Goal: Information Seeking & Learning: Understand process/instructions

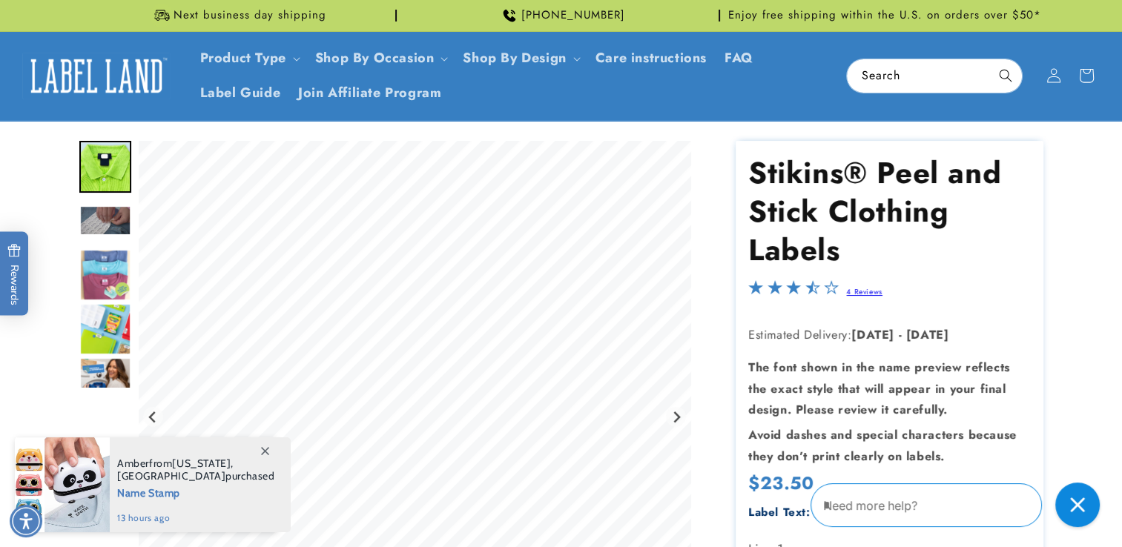
click at [92, 224] on img "Go to slide 3" at bounding box center [105, 220] width 52 height 30
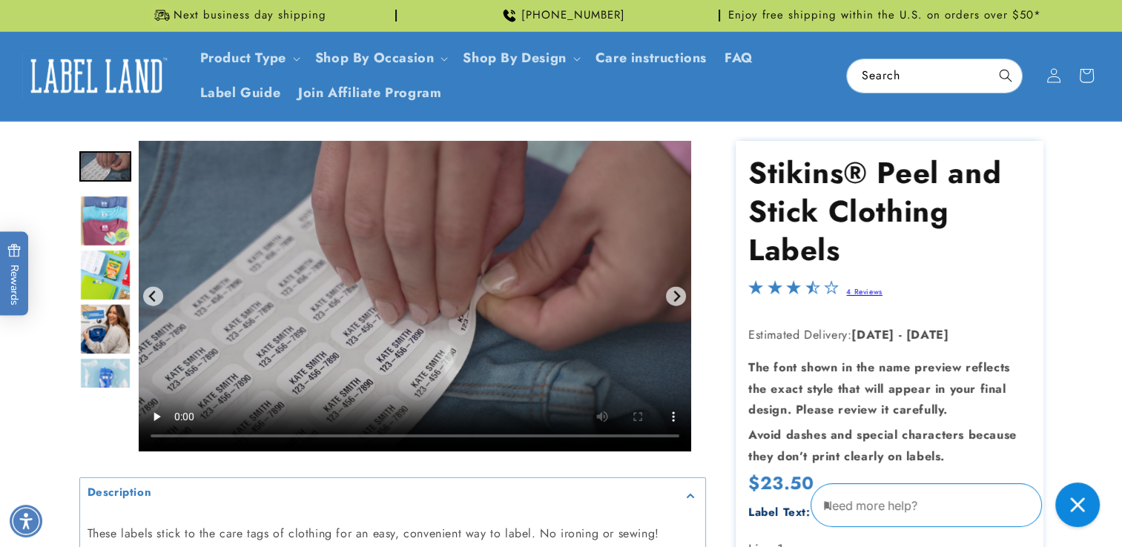
click at [96, 270] on img "Go to slide 5" at bounding box center [105, 275] width 52 height 52
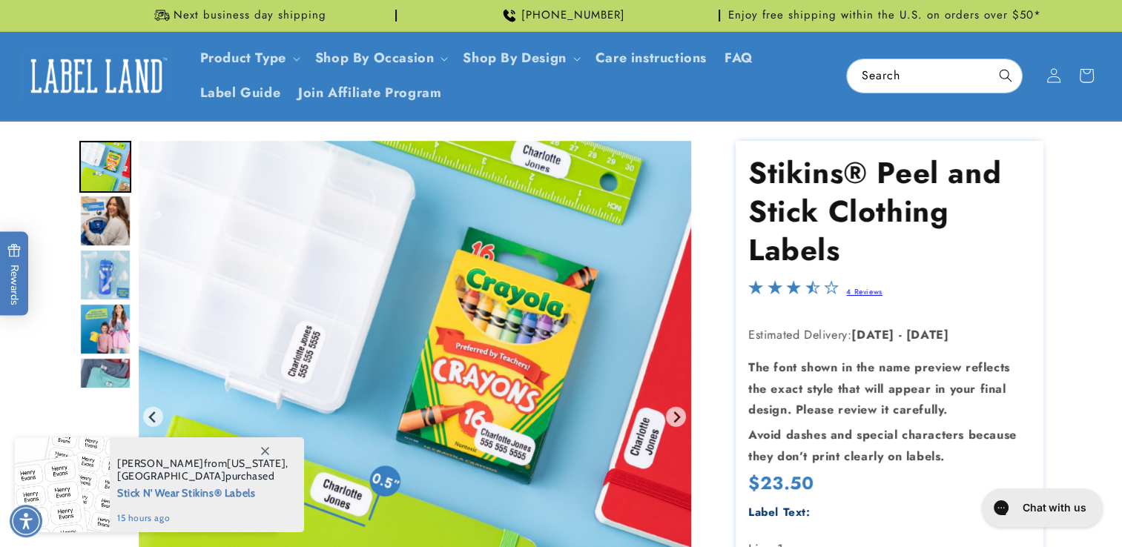
click at [93, 328] on img "Go to slide 8" at bounding box center [105, 329] width 52 height 52
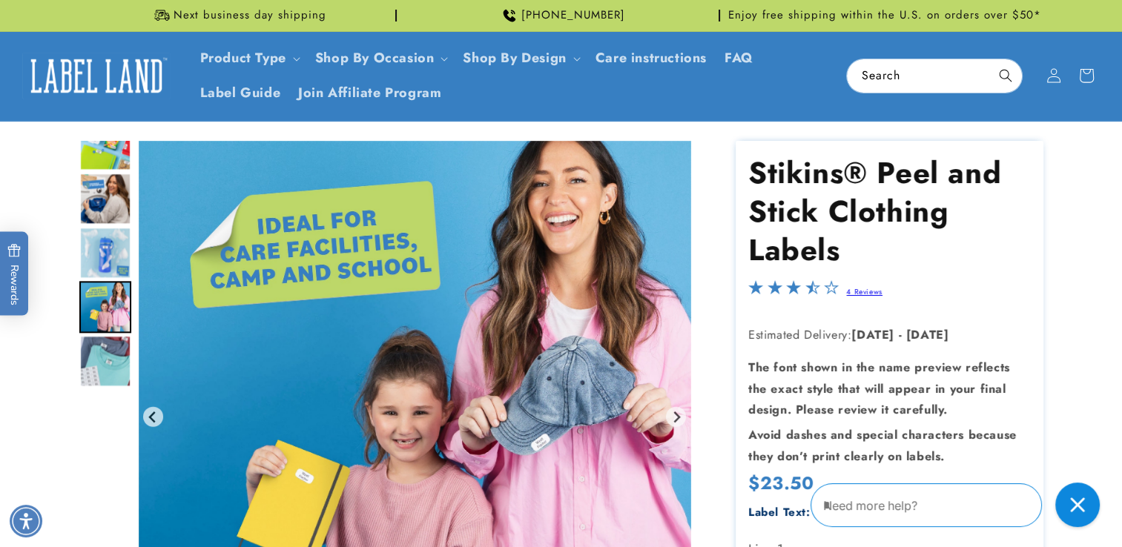
click at [96, 160] on img "Go to slide 5" at bounding box center [105, 145] width 52 height 52
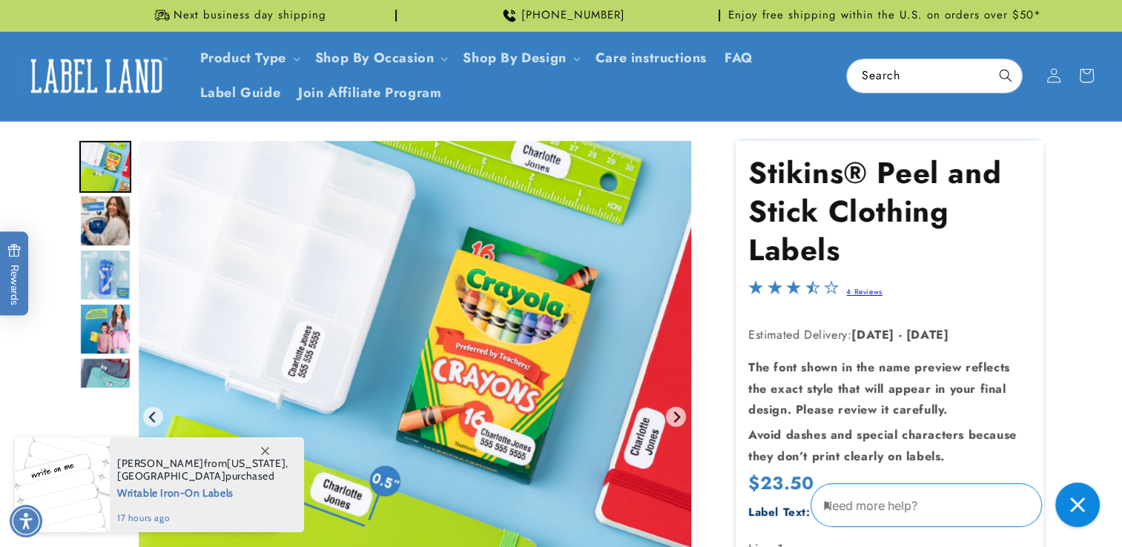
click at [98, 209] on img "Go to slide 6" at bounding box center [105, 221] width 52 height 52
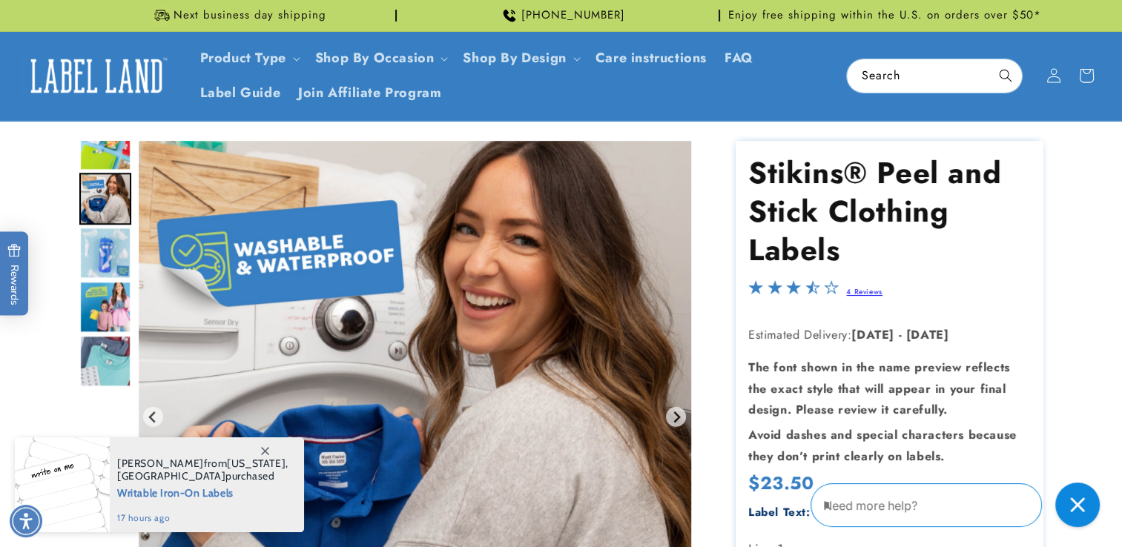
click at [98, 260] on img "Go to slide 7" at bounding box center [105, 253] width 52 height 52
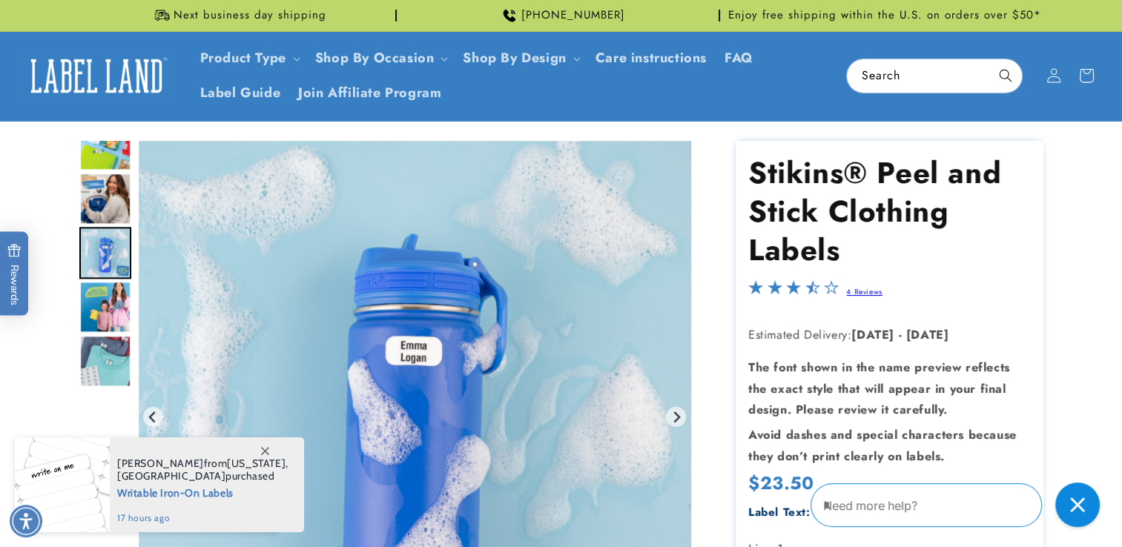
click at [92, 302] on img "Go to slide 8" at bounding box center [105, 307] width 52 height 52
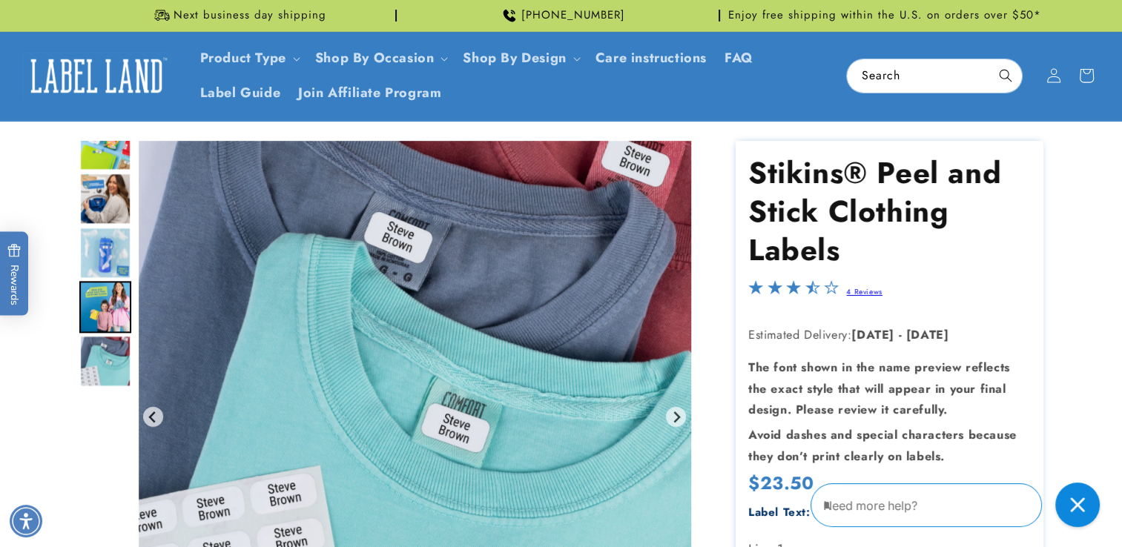
click at [95, 366] on img "Go to slide 9" at bounding box center [105, 361] width 52 height 52
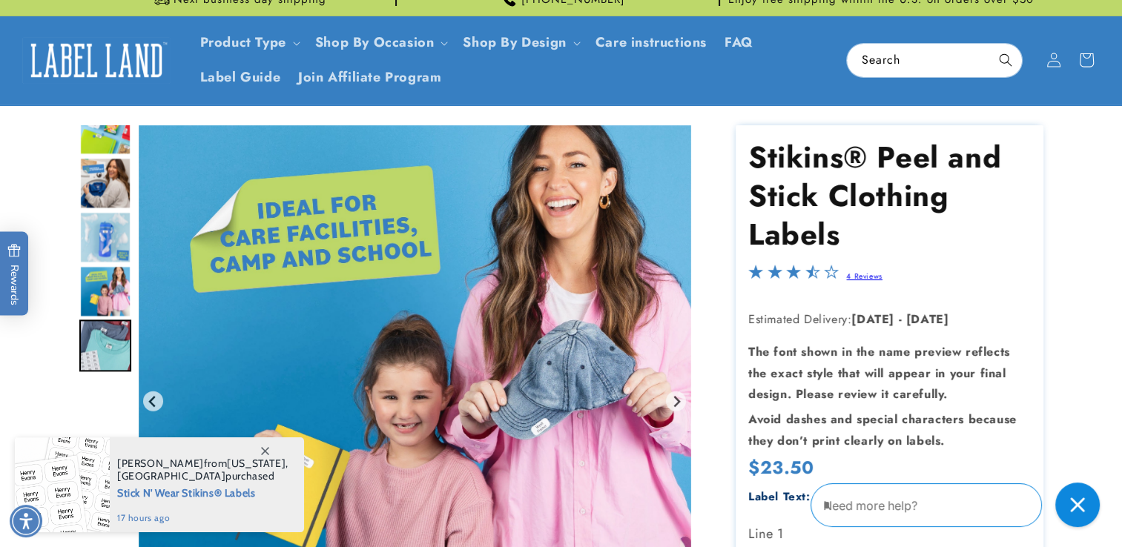
scroll to position [17, 0]
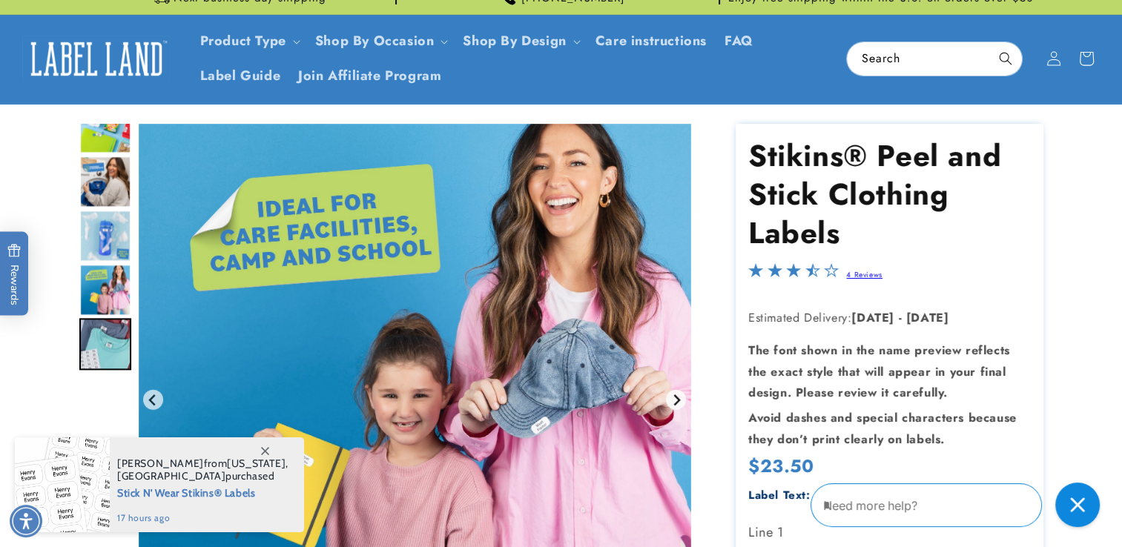
click at [679, 404] on icon "Next slide" at bounding box center [677, 400] width 12 height 12
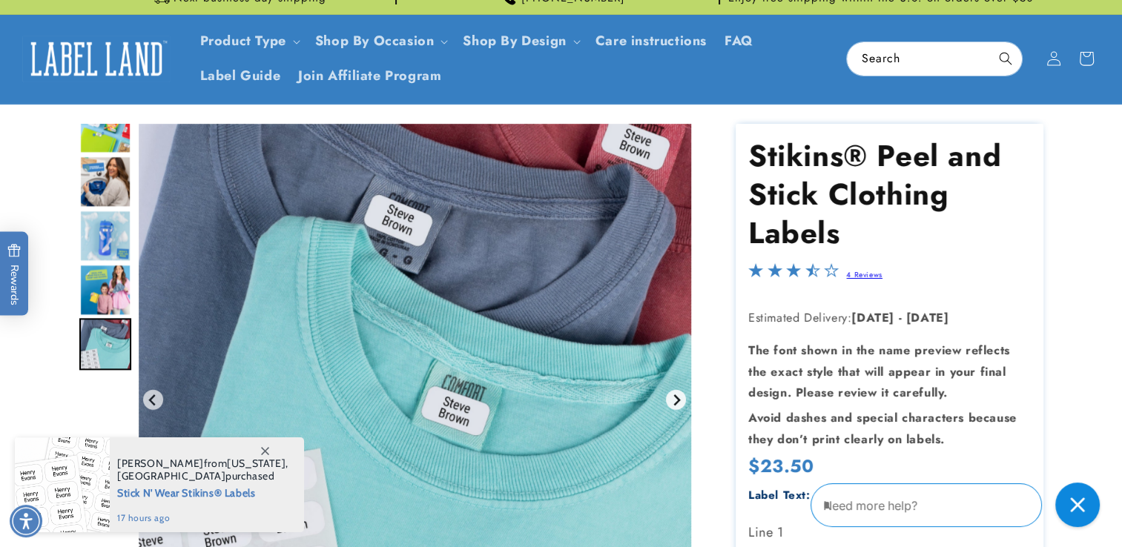
click at [677, 404] on icon "Go to first slide" at bounding box center [677, 400] width 12 height 12
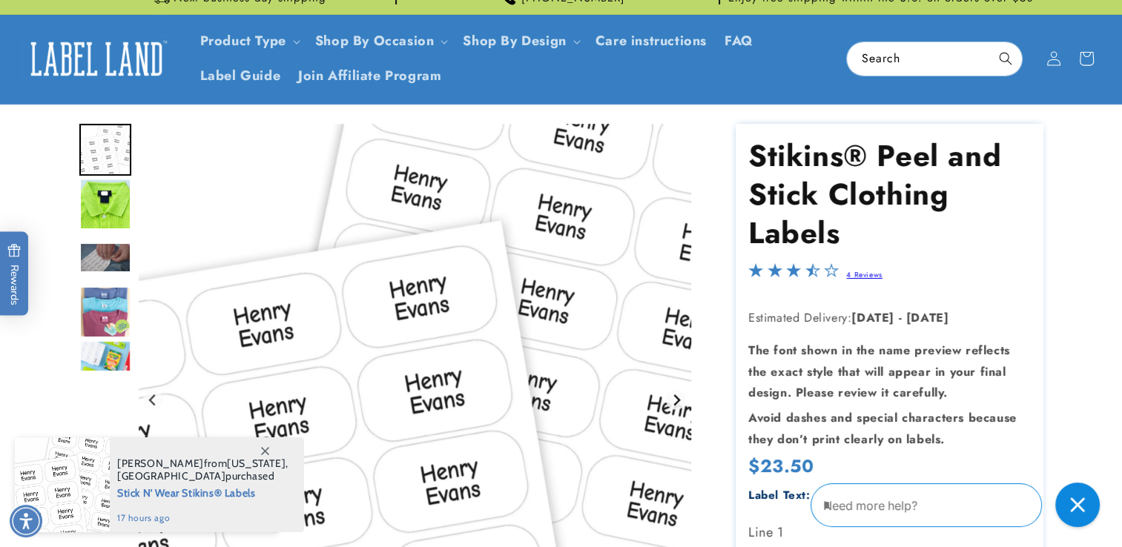
click at [677, 399] on icon "Next slide" at bounding box center [677, 400] width 12 height 12
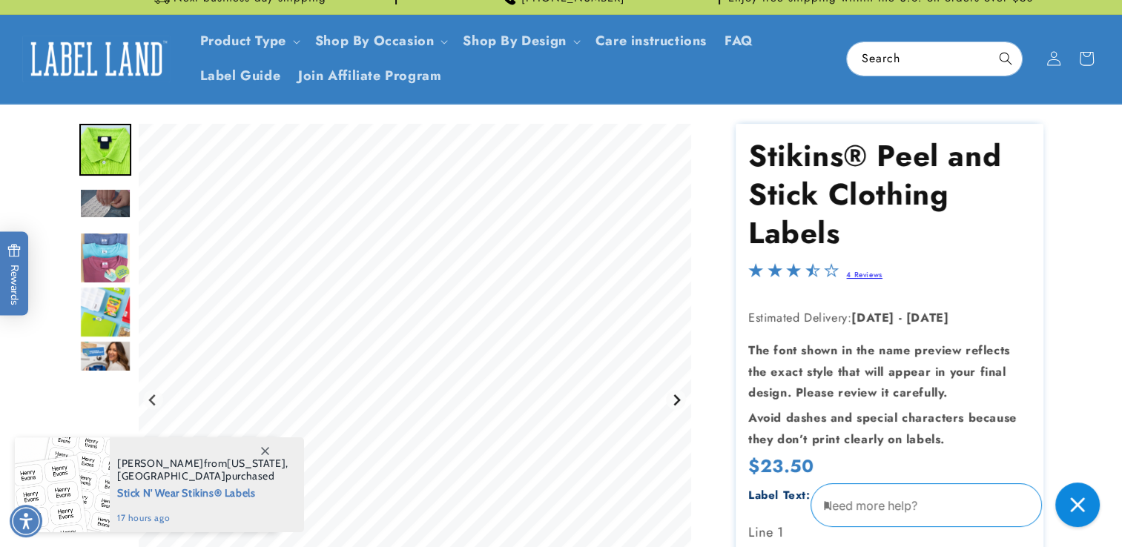
click at [676, 399] on icon "Next slide" at bounding box center [677, 400] width 12 height 12
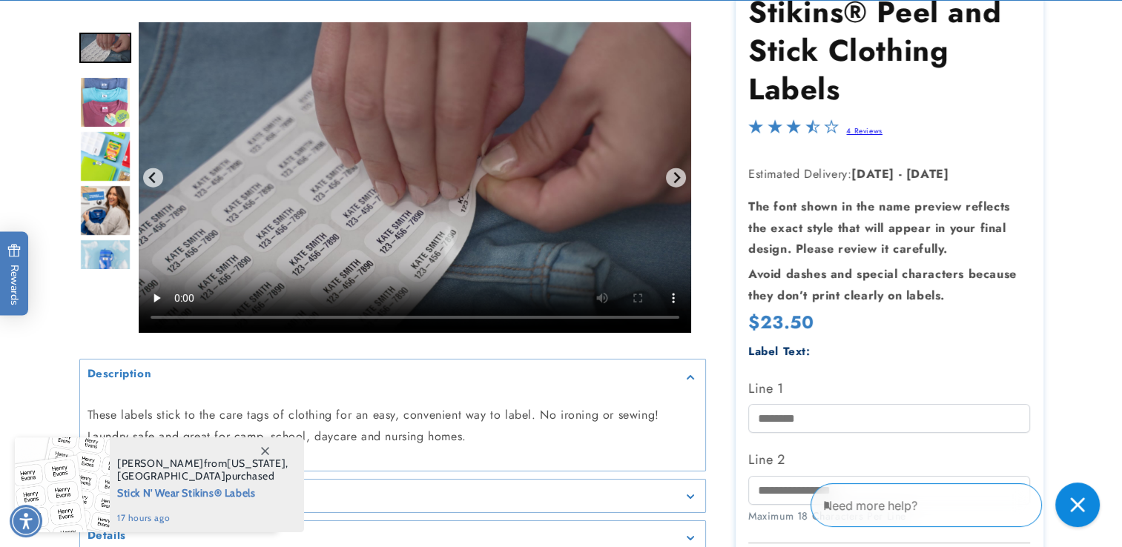
scroll to position [172, 0]
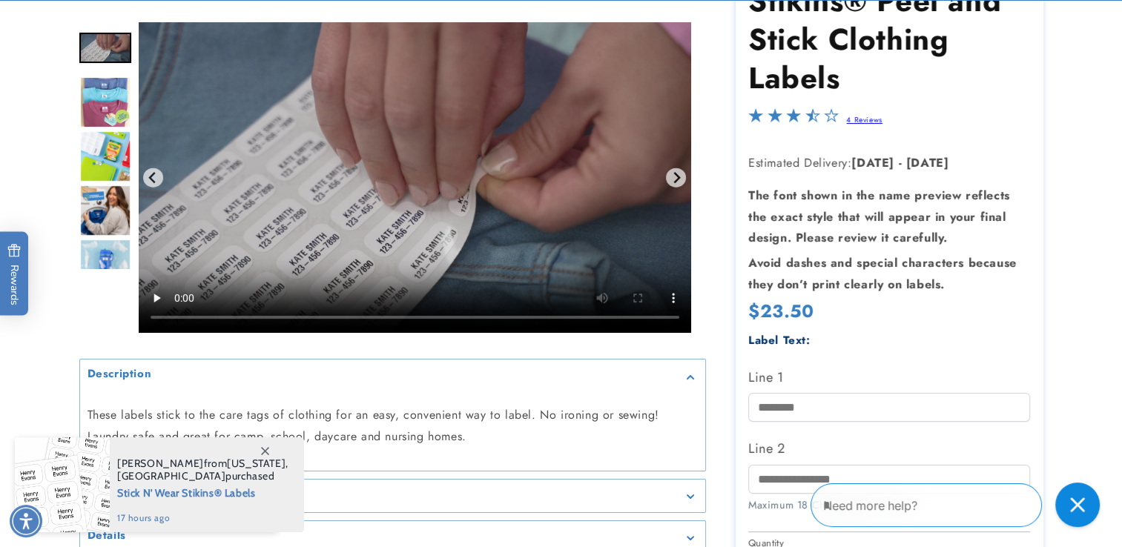
click at [261, 452] on icon at bounding box center [265, 451] width 8 height 8
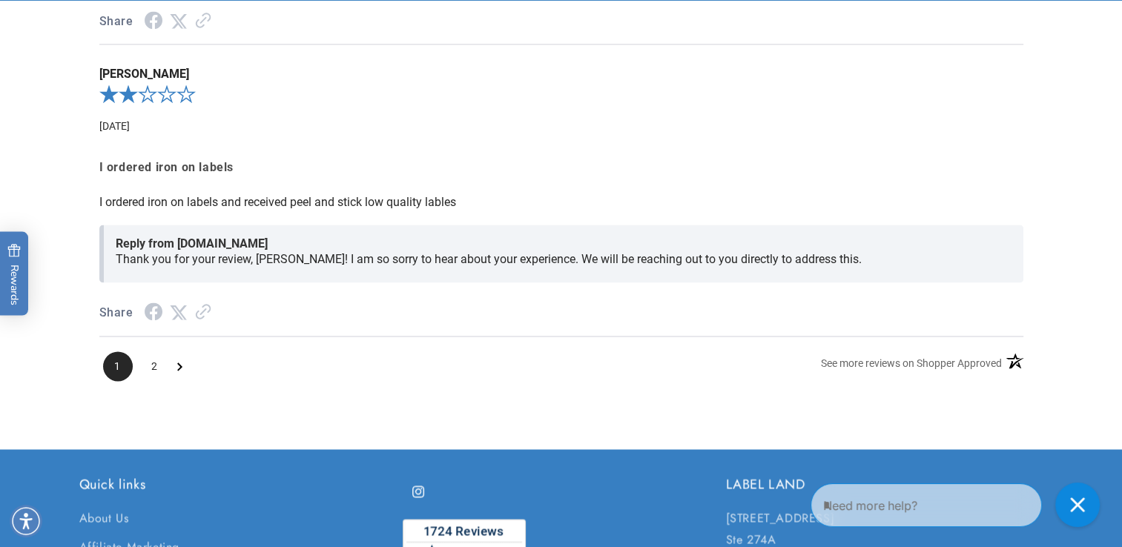
scroll to position [2222, 0]
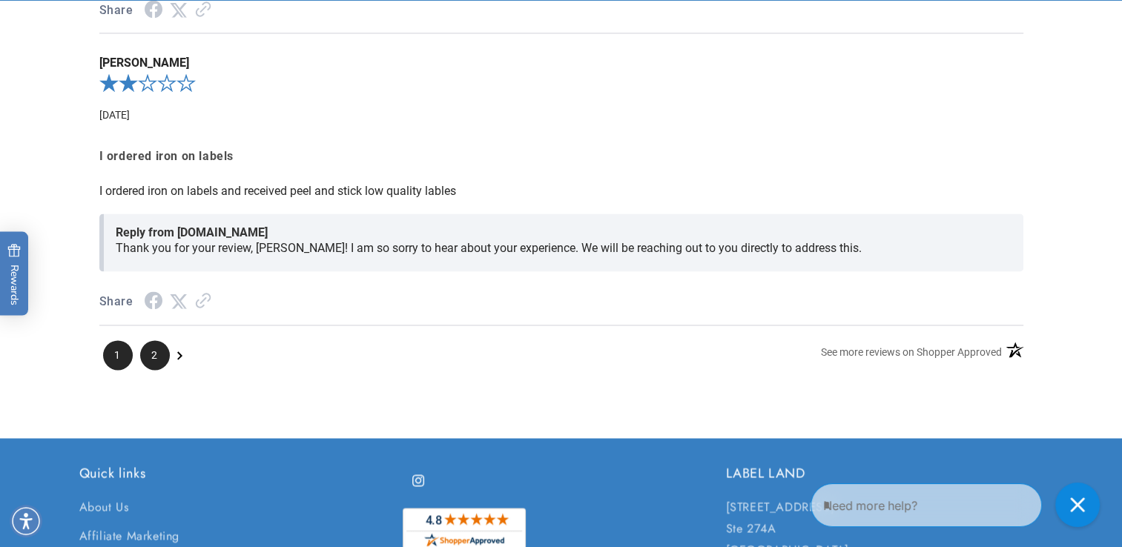
click at [154, 370] on span "2" at bounding box center [155, 355] width 30 height 30
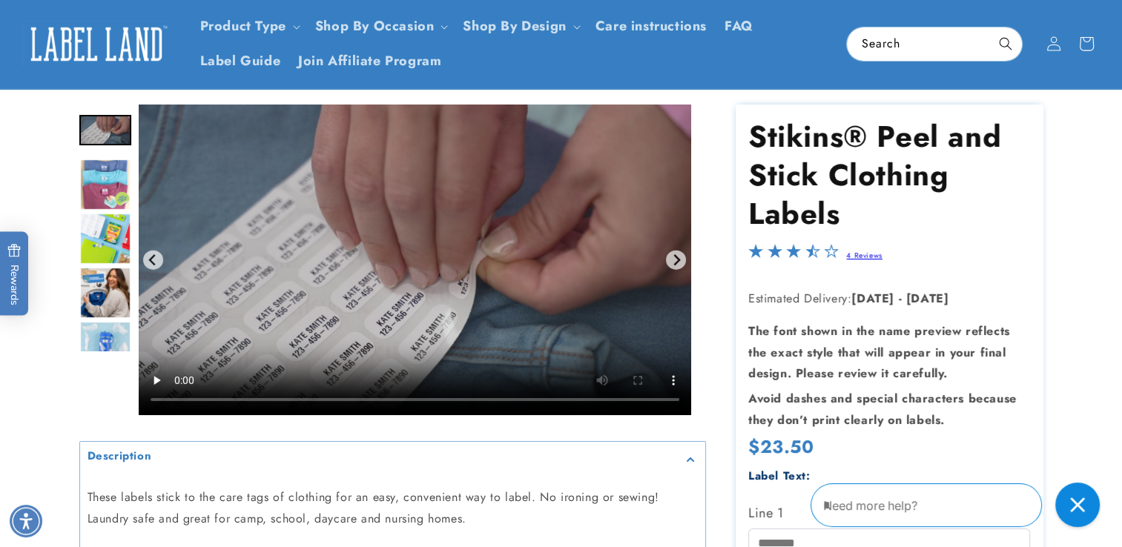
scroll to position [0, 0]
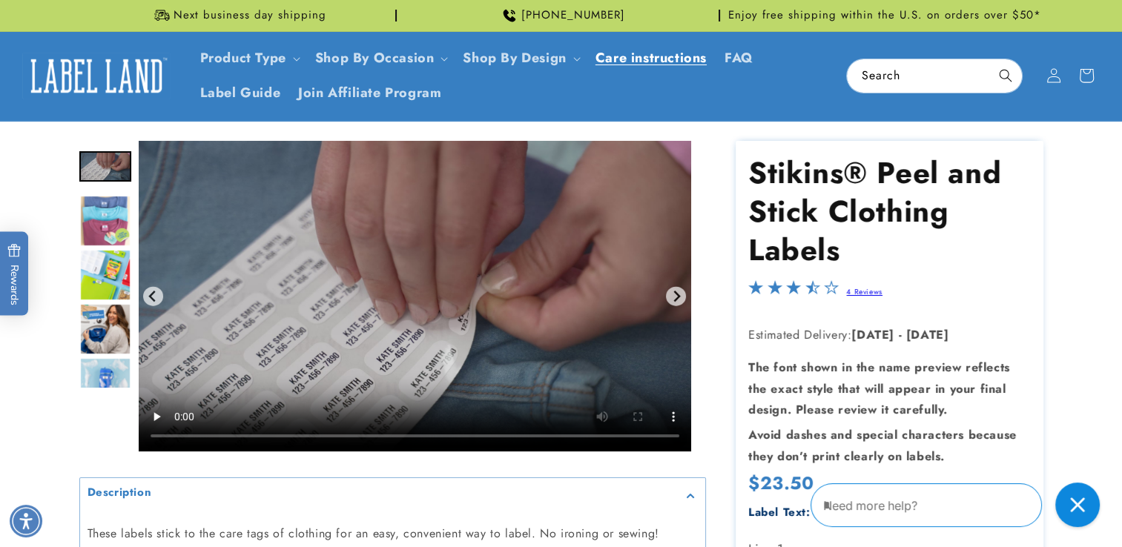
click at [649, 60] on span "Care instructions" at bounding box center [651, 58] width 111 height 17
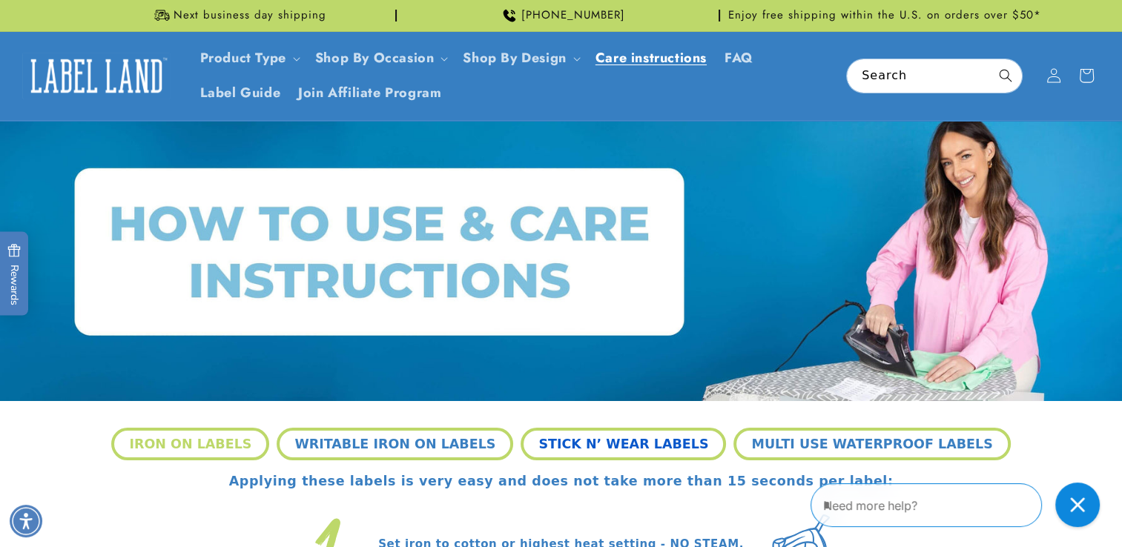
click at [634, 449] on button "STICK N’ WEAR LABELS" at bounding box center [623, 444] width 205 height 33
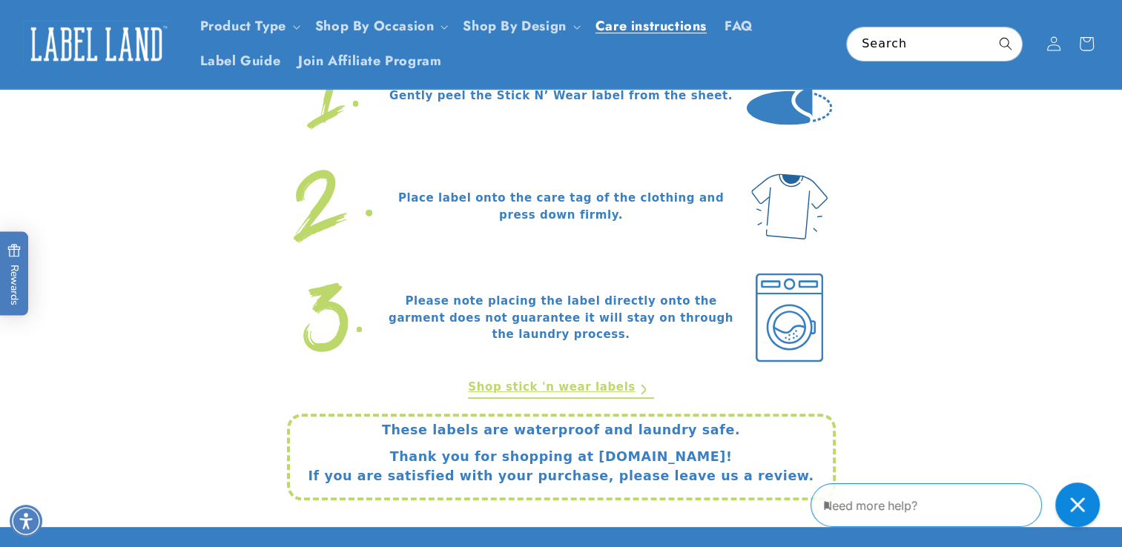
scroll to position [360, 0]
